Goal: Transaction & Acquisition: Purchase product/service

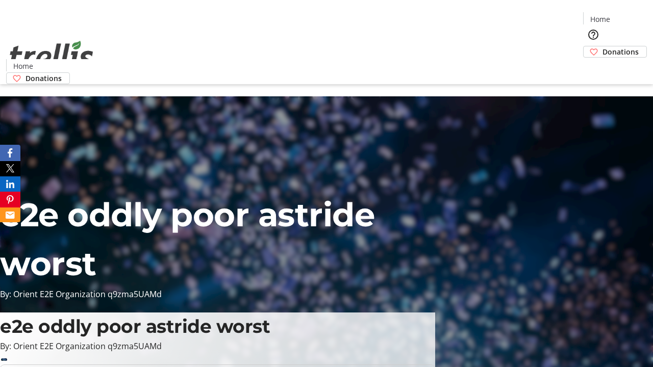
click at [602, 46] on span "Donations" at bounding box center [620, 51] width 36 height 11
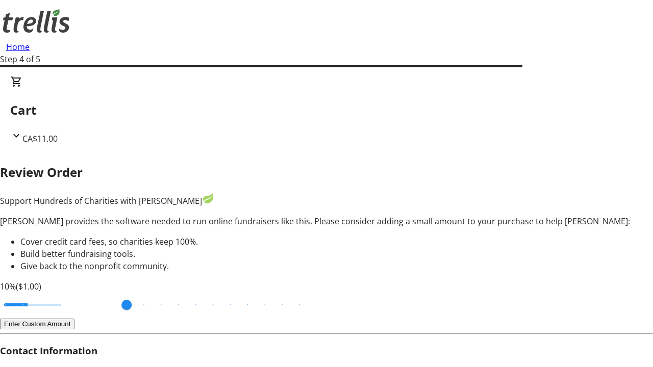
type input "20"
click at [72, 294] on input "Cover fees percentage" at bounding box center [32, 305] width 79 height 22
